Goal: Task Accomplishment & Management: Manage account settings

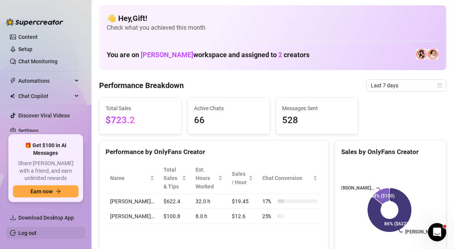
click at [30, 234] on link "Log out" at bounding box center [27, 233] width 18 height 6
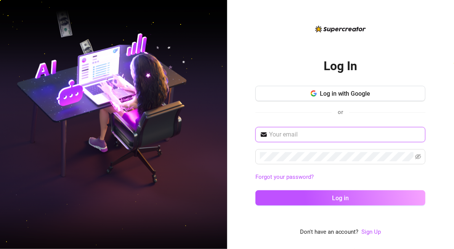
click at [297, 133] on input "text" at bounding box center [345, 134] width 152 height 9
type input "[EMAIL_ADDRESS][DOMAIN_NAME]"
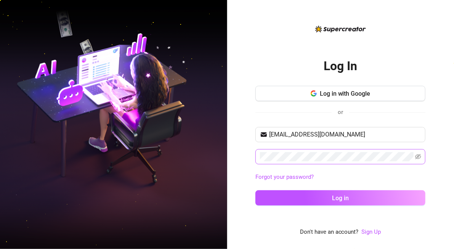
click at [283, 162] on span at bounding box center [340, 156] width 170 height 15
click at [255, 190] on button "Log in" at bounding box center [340, 197] width 170 height 15
